Goal: Transaction & Acquisition: Book appointment/travel/reservation

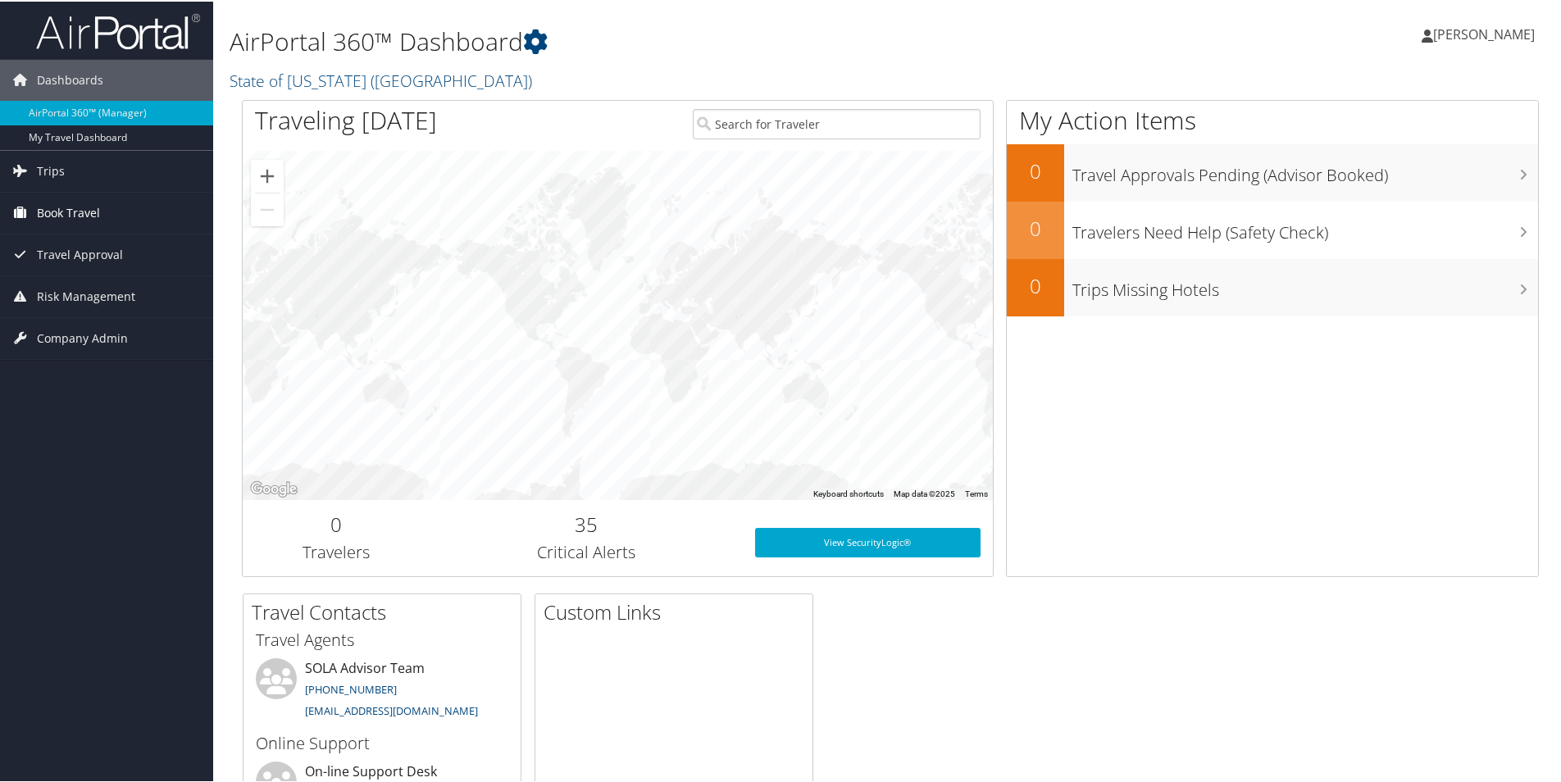
click at [110, 216] on link "Book Travel" at bounding box center [106, 211] width 213 height 41
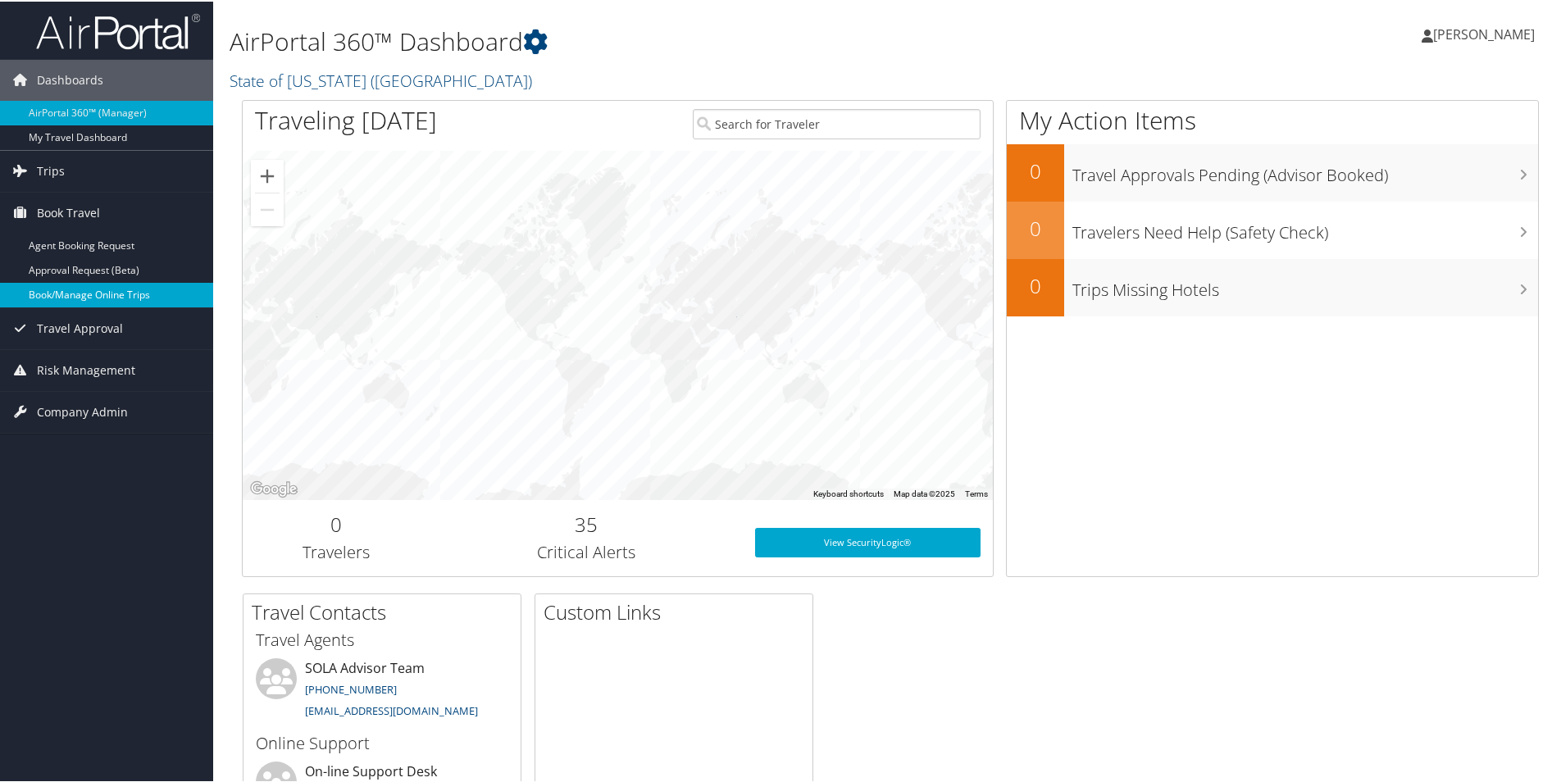
click at [102, 289] on link "Book/Manage Online Trips" at bounding box center [106, 293] width 213 height 25
